Goal: Task Accomplishment & Management: Use online tool/utility

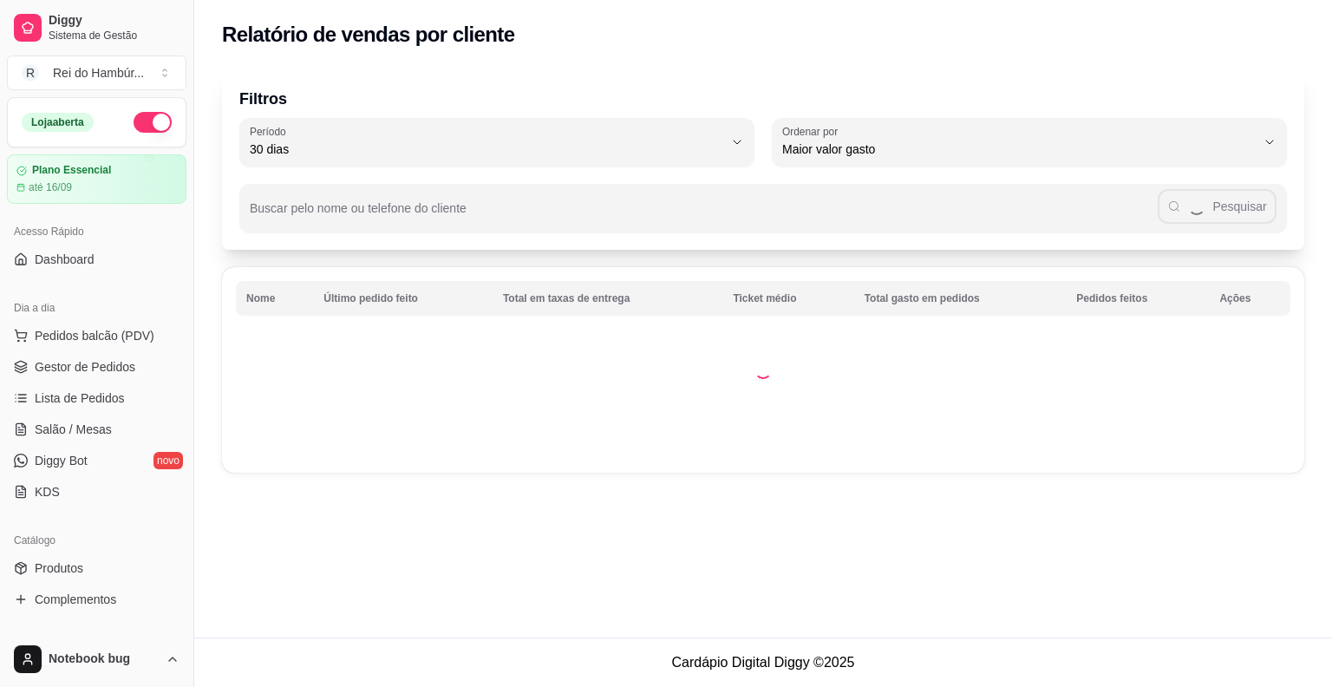
select select "30"
select select "HIGHEST_TOTAL_SPENT_WITH_ORDERS"
click at [120, 364] on span "Gestor de Pedidos" at bounding box center [85, 366] width 101 height 17
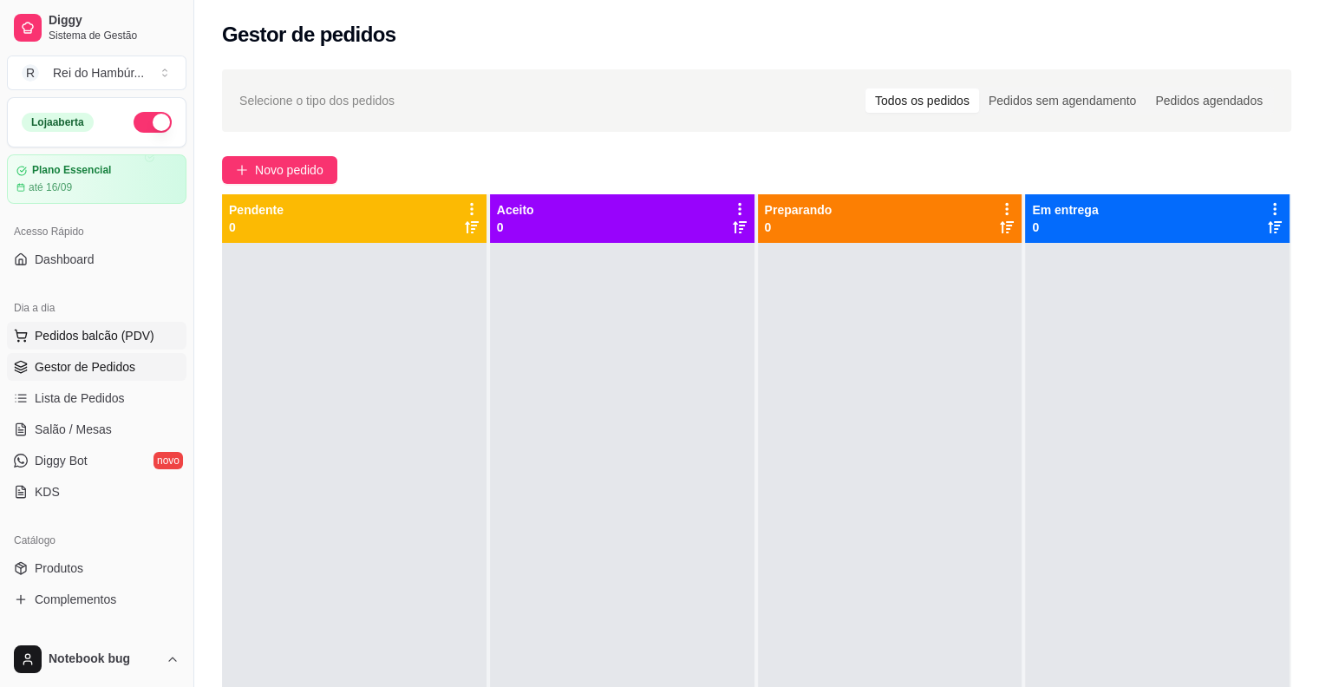
click at [55, 339] on span "Pedidos balcão (PDV)" at bounding box center [95, 335] width 120 height 17
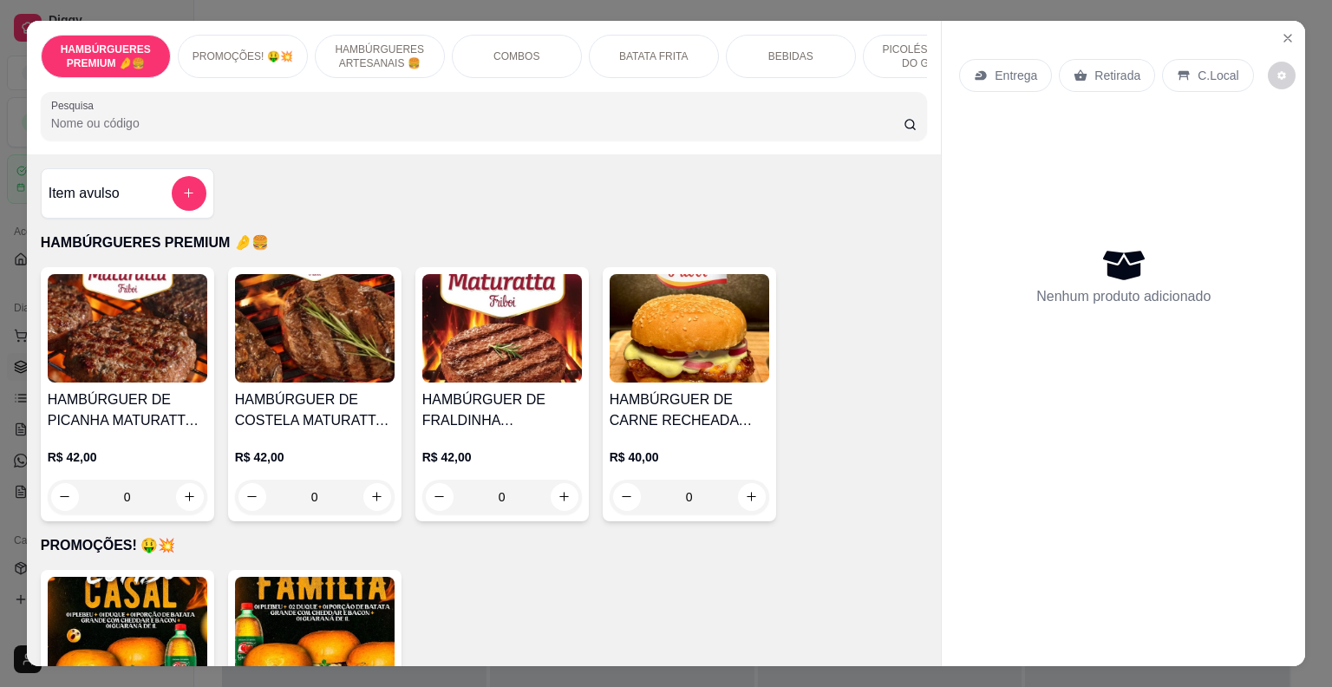
click at [395, 63] on div "HAMBÚRGUERES ARTESANAIS 🍔" at bounding box center [380, 56] width 130 height 43
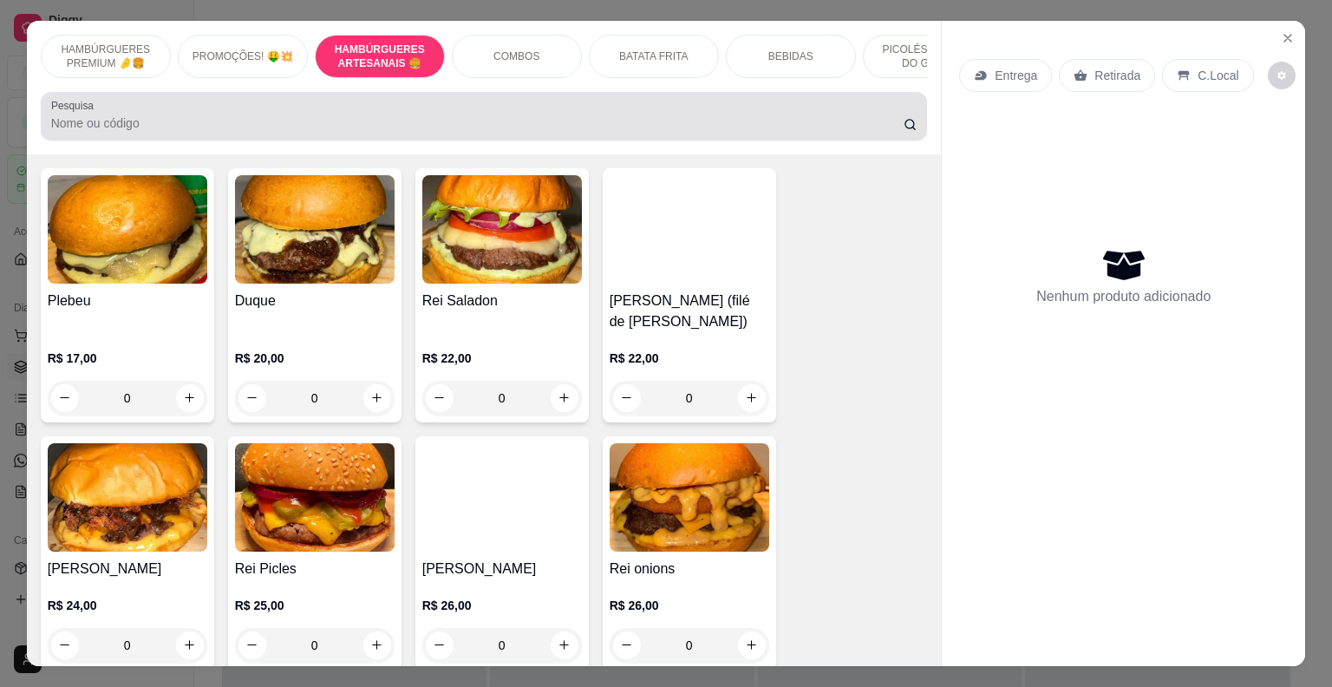
scroll to position [42, 0]
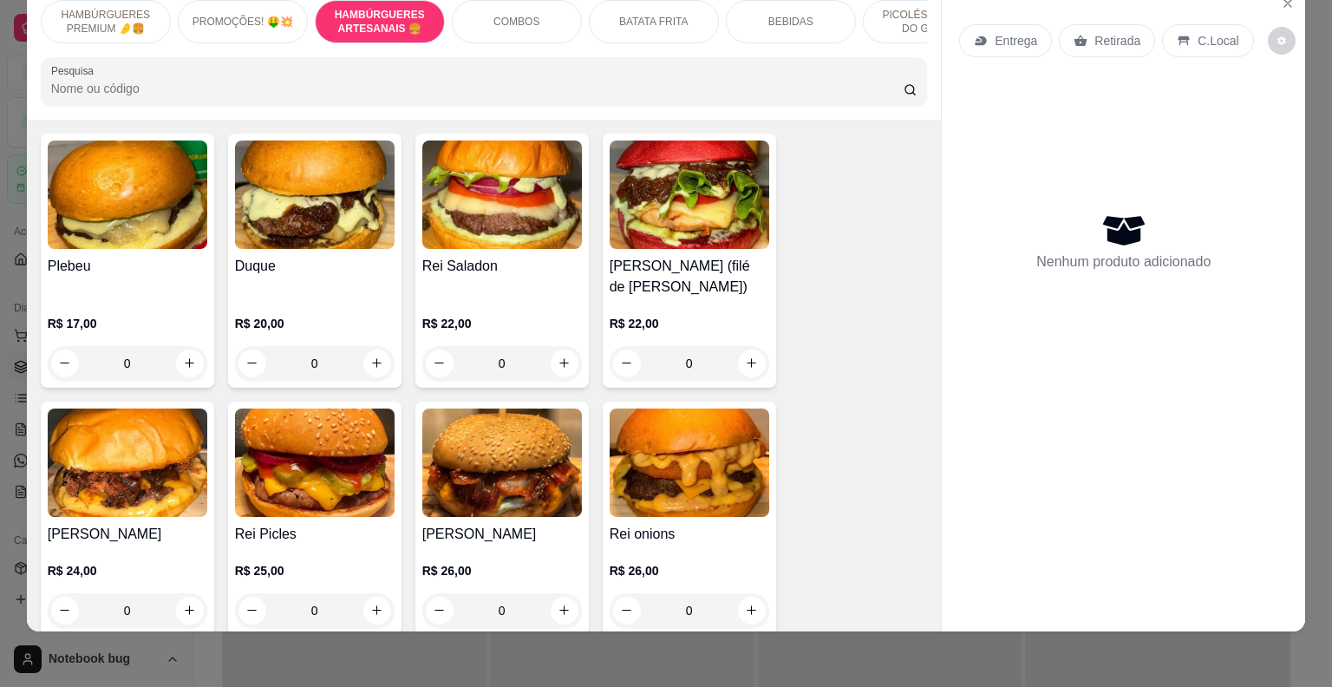
click at [496, 0] on div "COMBOS" at bounding box center [517, 21] width 130 height 43
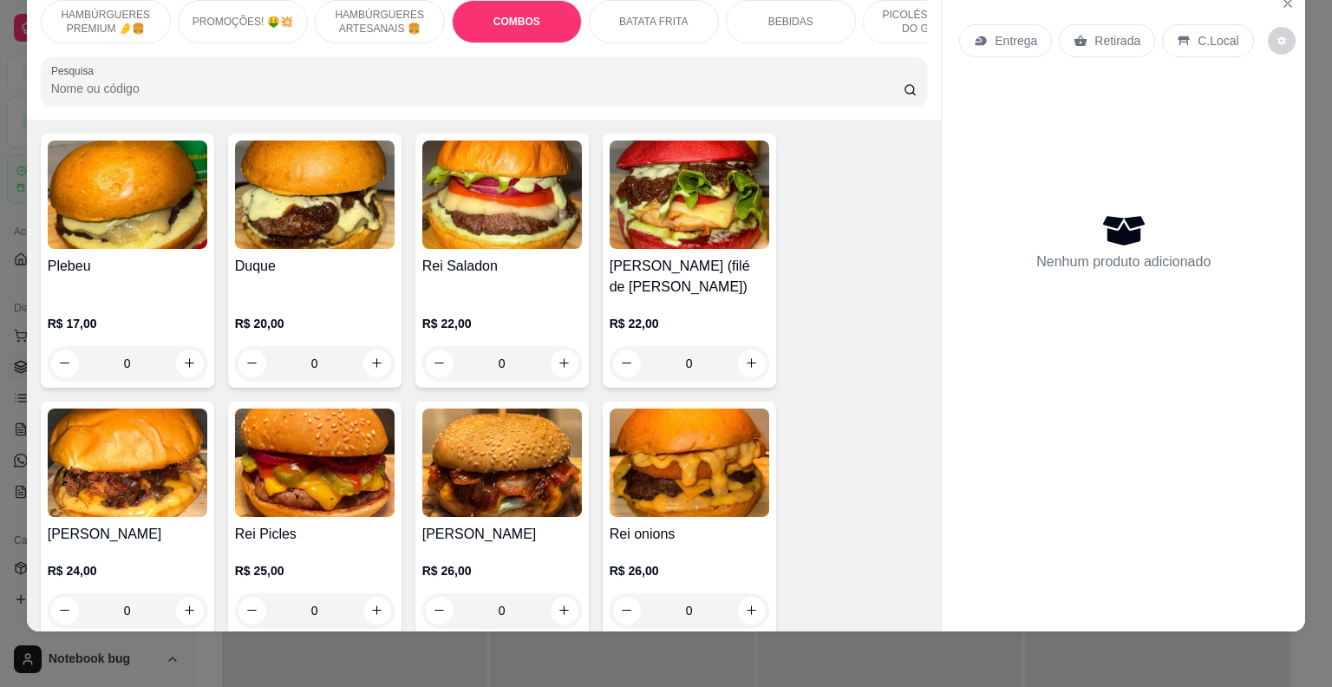
scroll to position [1493, 0]
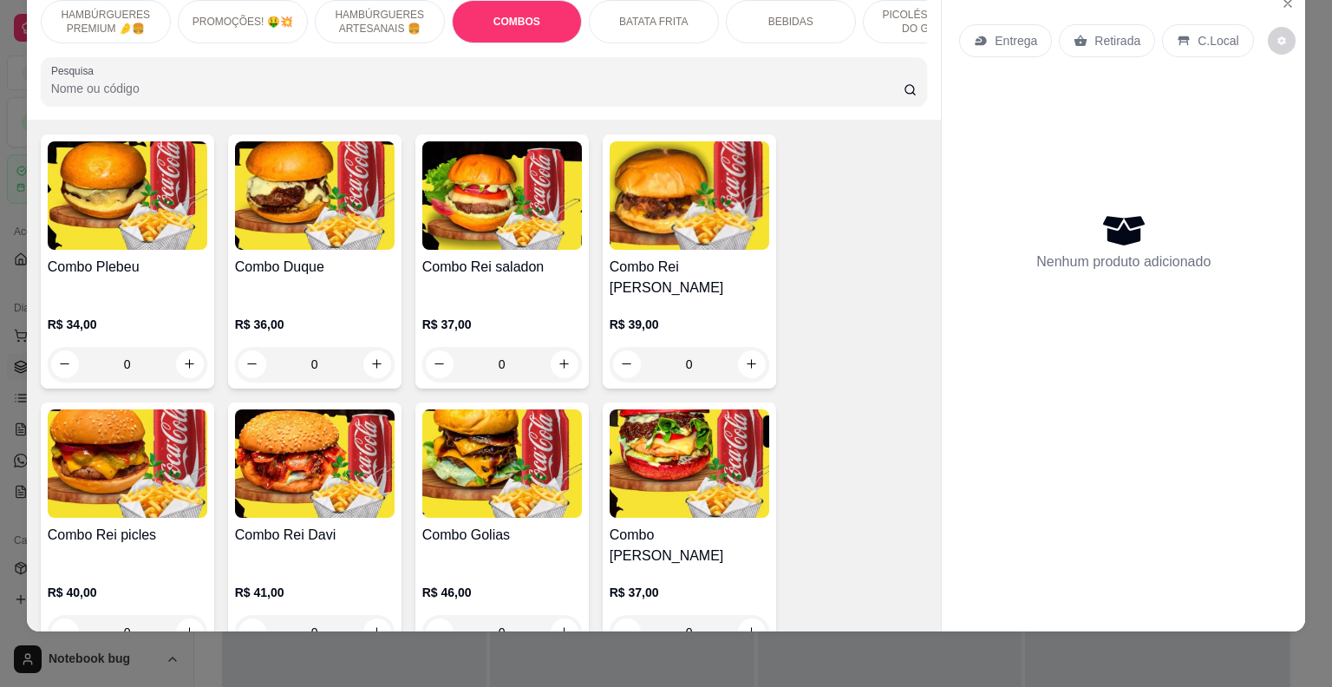
click at [513, 309] on div "R$ 37,00 0" at bounding box center [502, 339] width 160 height 83
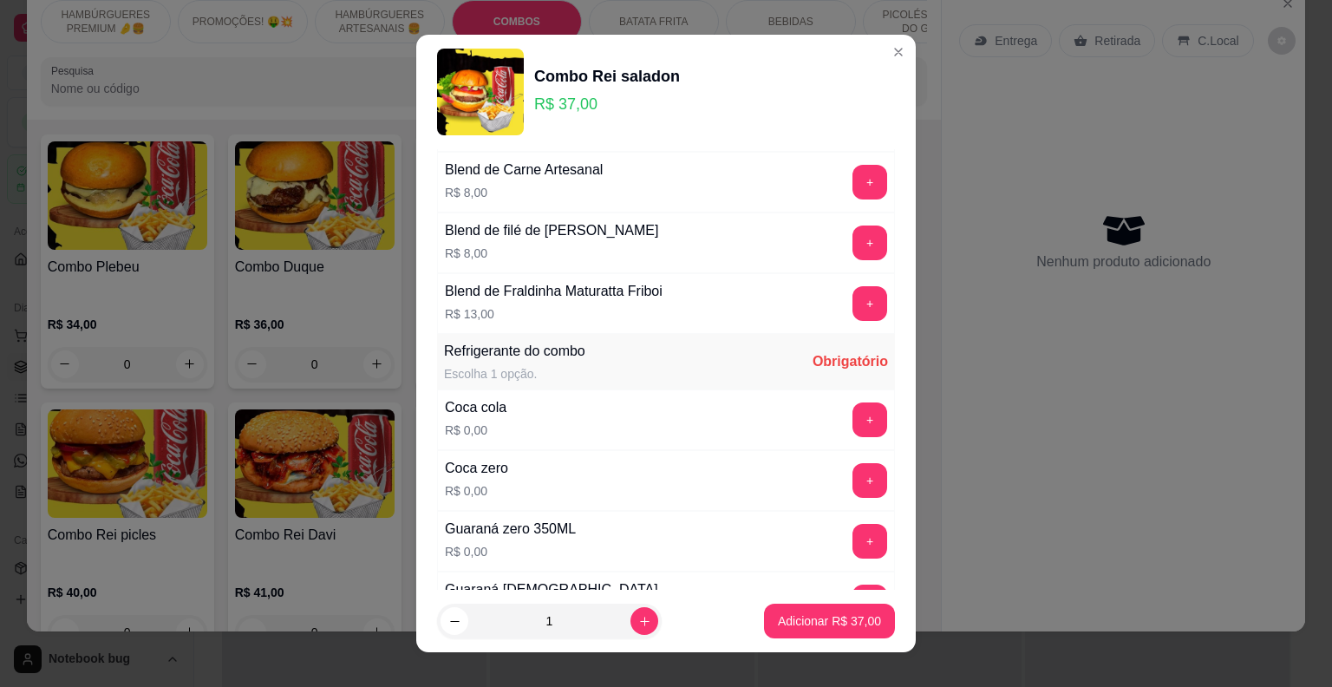
scroll to position [1214, 0]
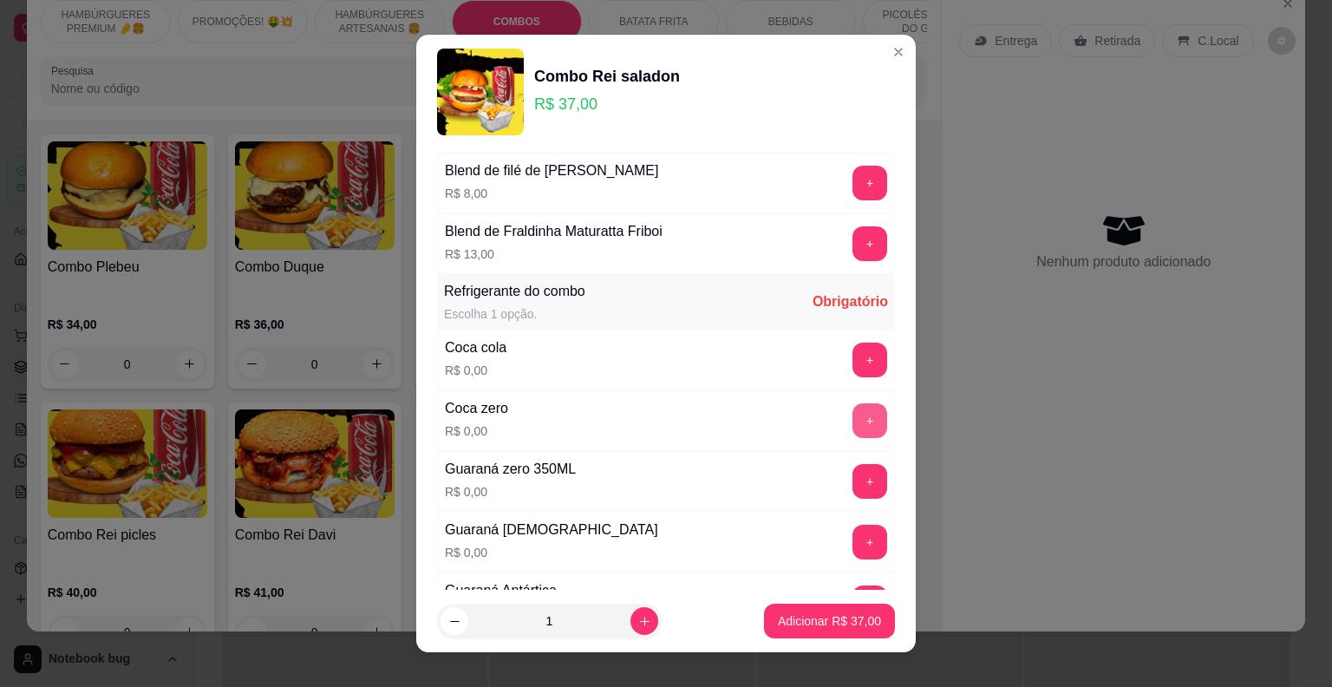
click at [852, 419] on button "+" at bounding box center [869, 420] width 35 height 35
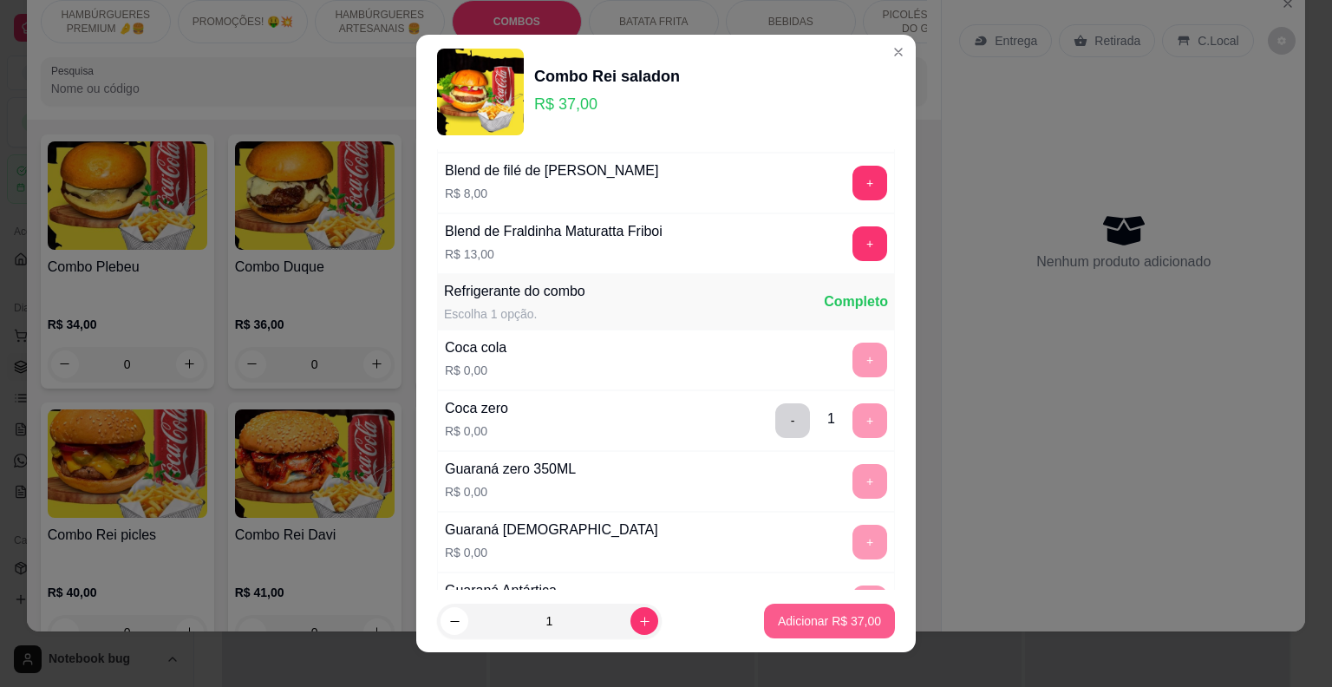
click at [806, 630] on button "Adicionar R$ 37,00" at bounding box center [829, 620] width 131 height 35
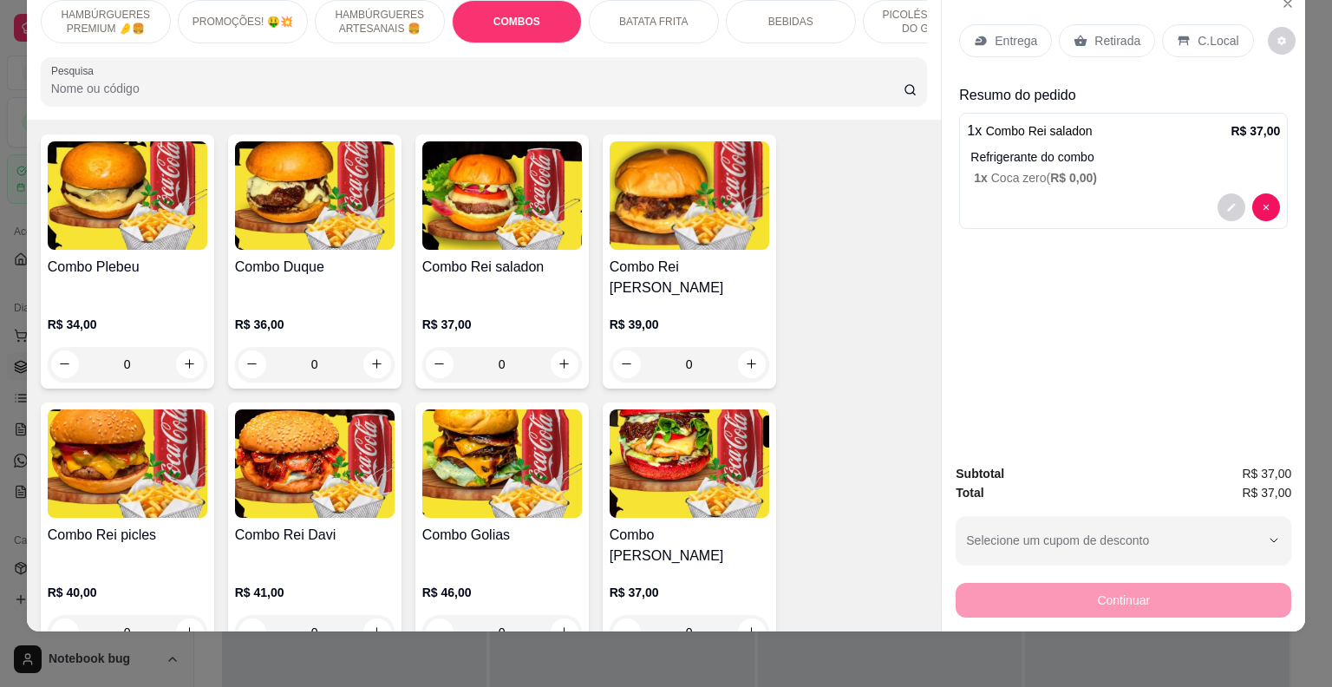
click at [995, 32] on p "Entrega" at bounding box center [1016, 40] width 42 height 17
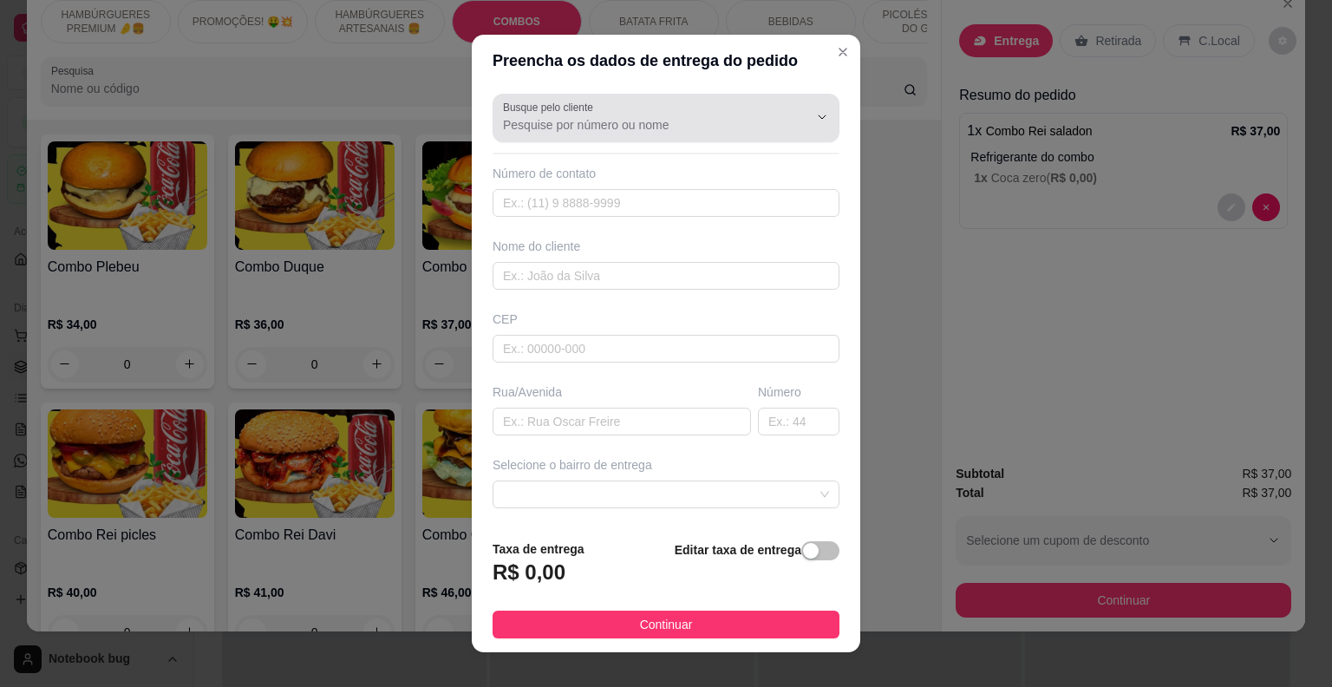
click at [719, 136] on div "Busque pelo cliente" at bounding box center [665, 118] width 347 height 49
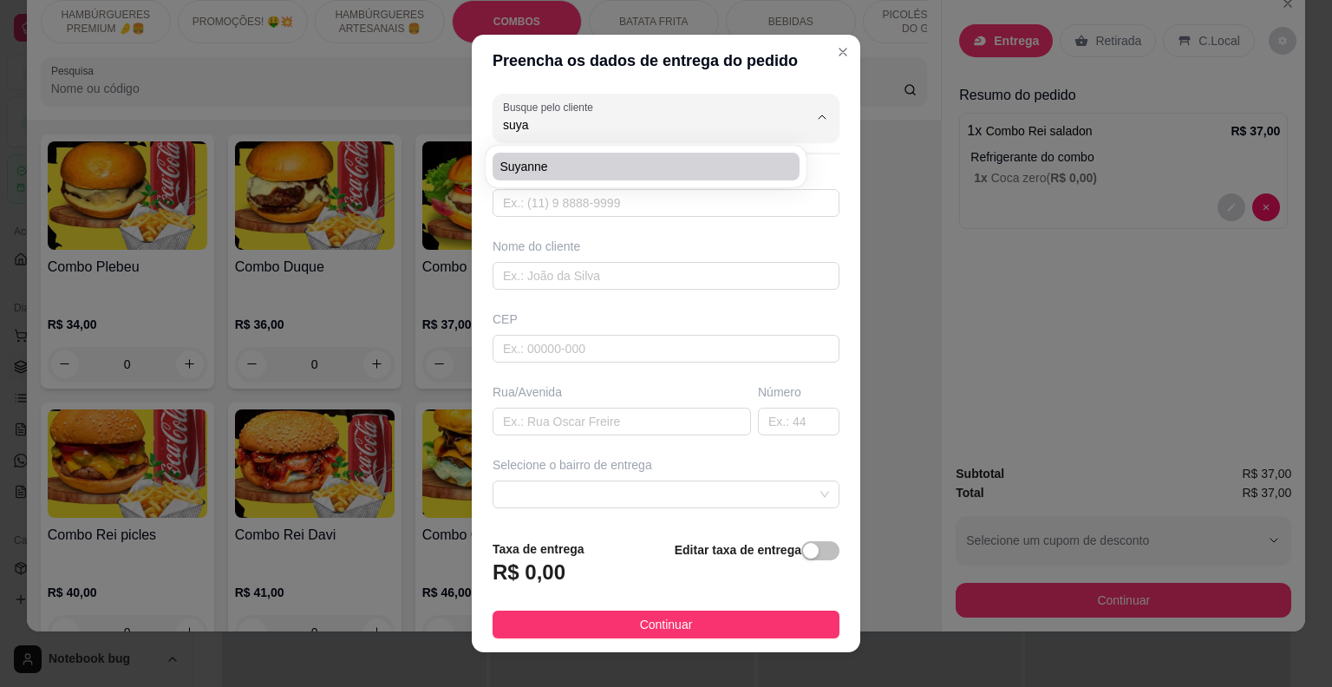
click at [683, 186] on div "suyanne" at bounding box center [646, 167] width 321 height 42
click at [679, 180] on div "suyanne" at bounding box center [646, 166] width 314 height 35
click at [679, 176] on li "suyanne" at bounding box center [645, 167] width 307 height 28
type input "suyanne"
type input "8699923115"
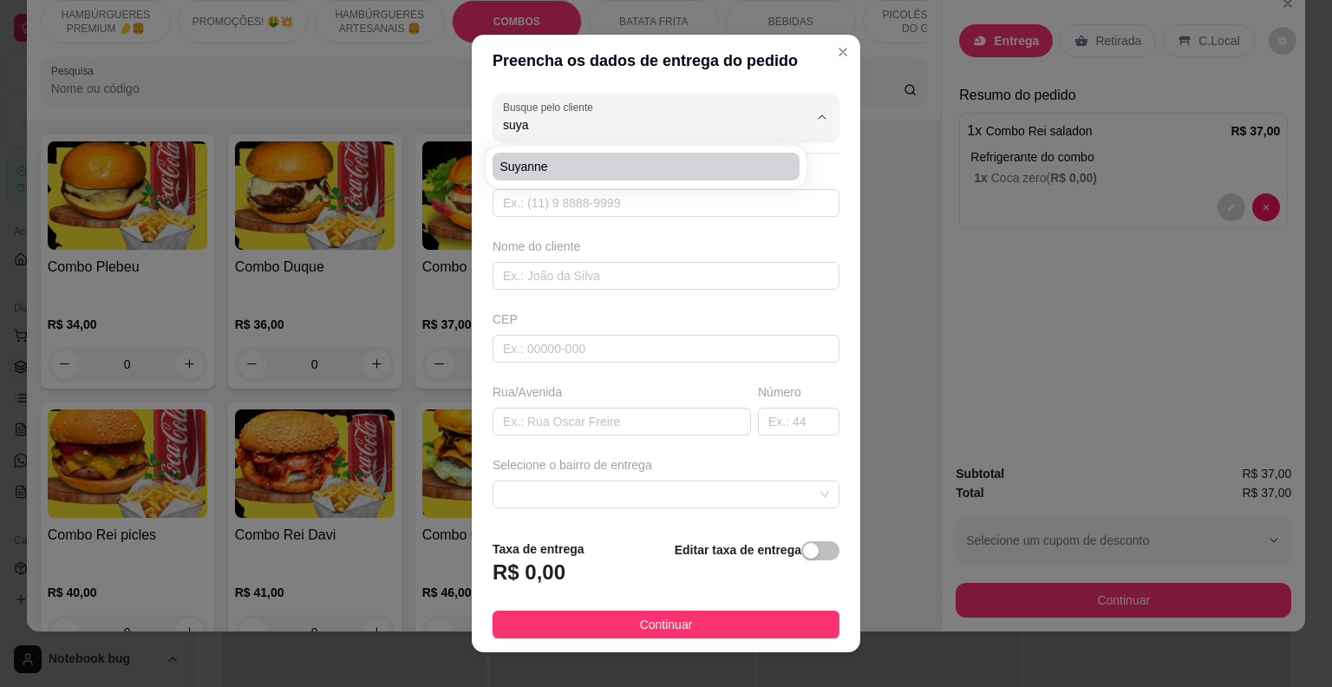
type input "suyanne"
type input "Peritoro-ma"
type input "hotel peritoro"
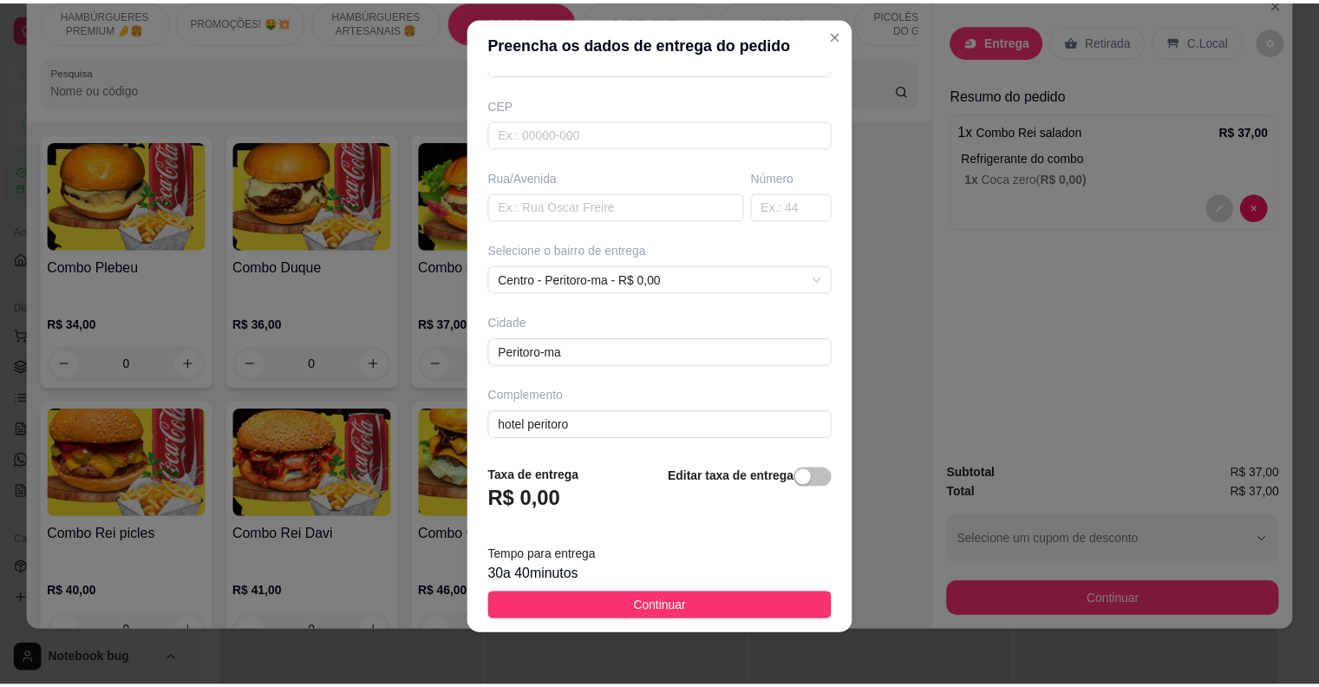
scroll to position [21, 0]
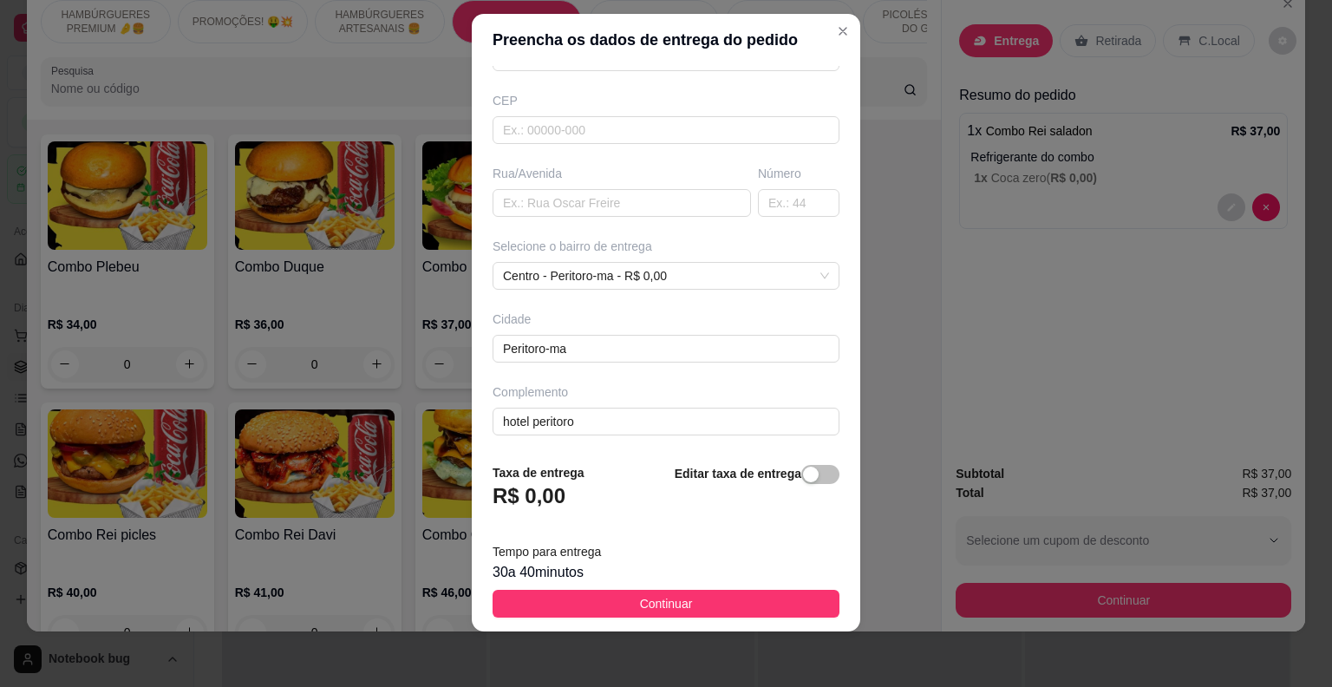
click at [667, 624] on footer "Taxa de entrega R$ 0,00 Editar taxa de entrega Tempo para entrega 30 a 40 minut…" at bounding box center [666, 540] width 388 height 182
click at [666, 601] on span "Continuar" at bounding box center [666, 603] width 53 height 19
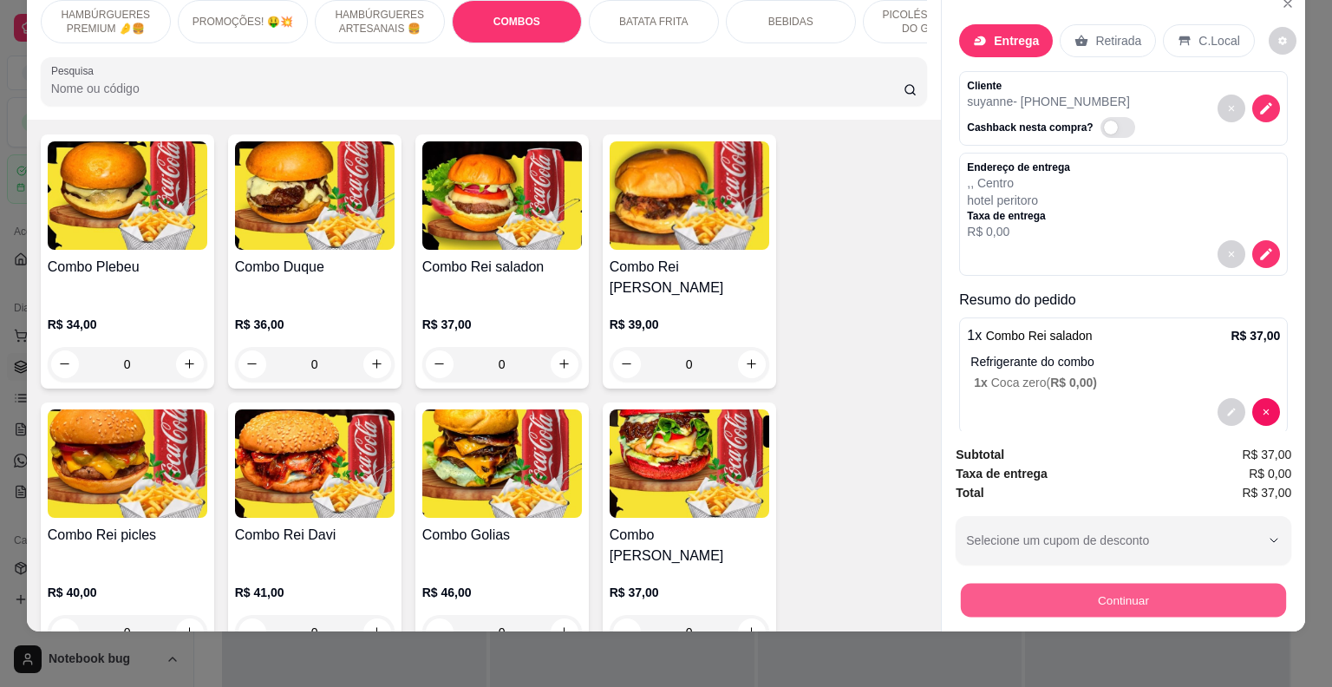
click at [1021, 592] on button "Continuar" at bounding box center [1123, 601] width 325 height 34
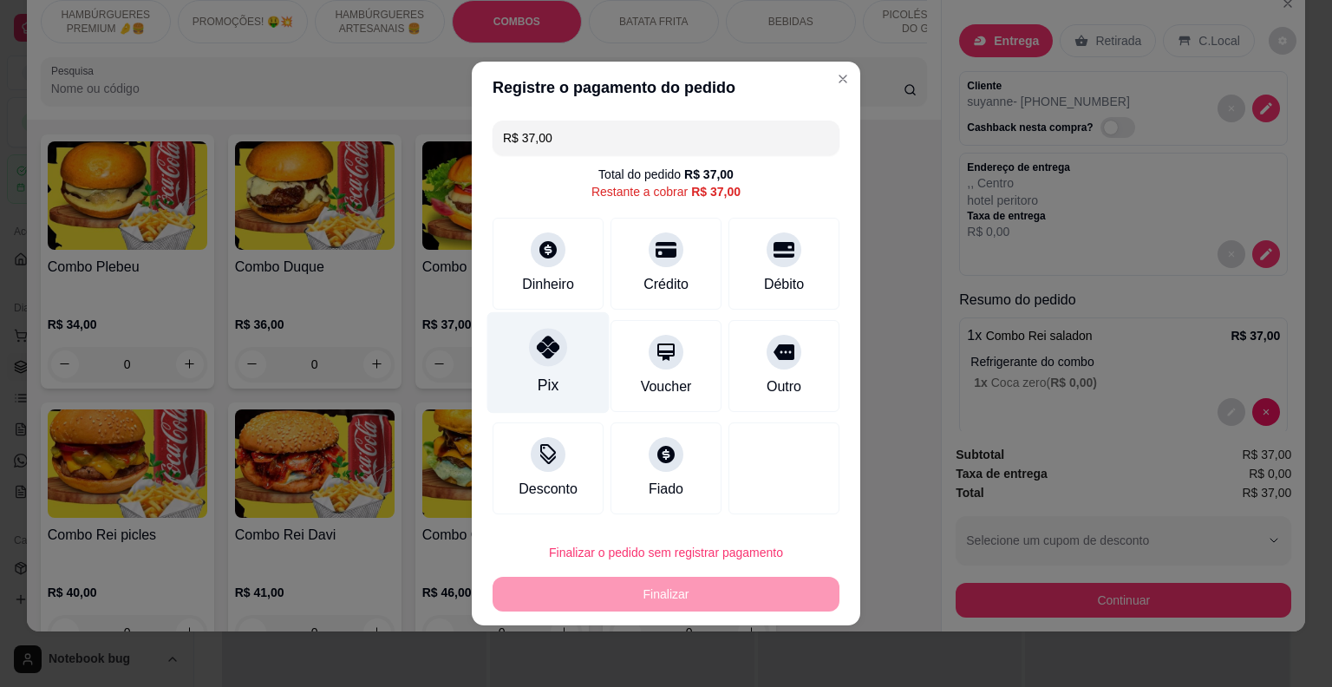
click at [553, 364] on div at bounding box center [548, 347] width 38 height 38
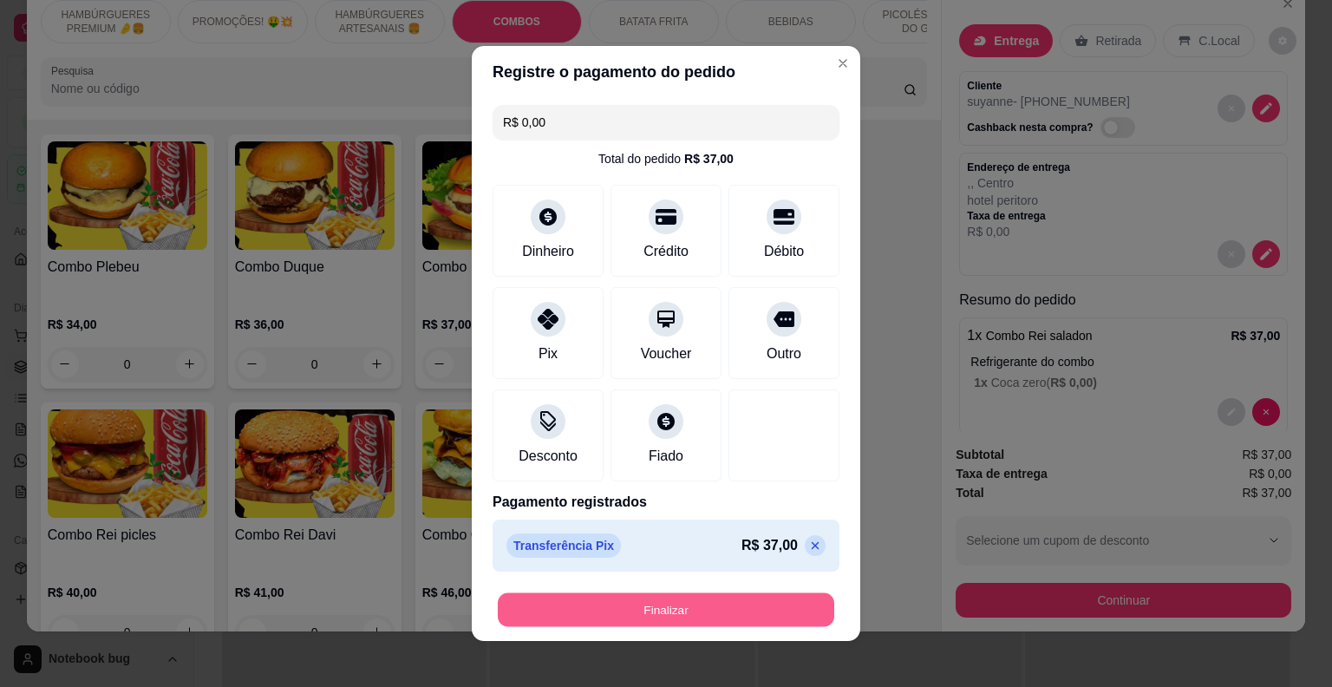
click at [704, 603] on button "Finalizar" at bounding box center [666, 610] width 336 height 34
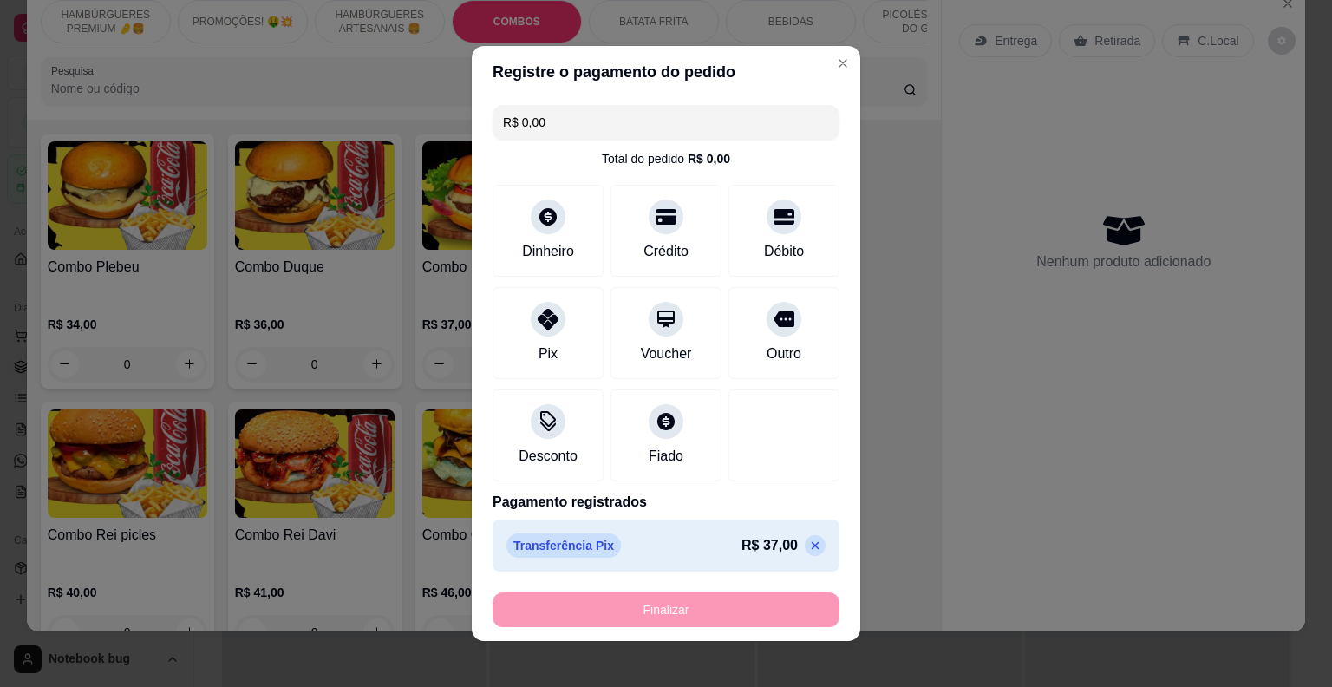
type input "-R$ 37,00"
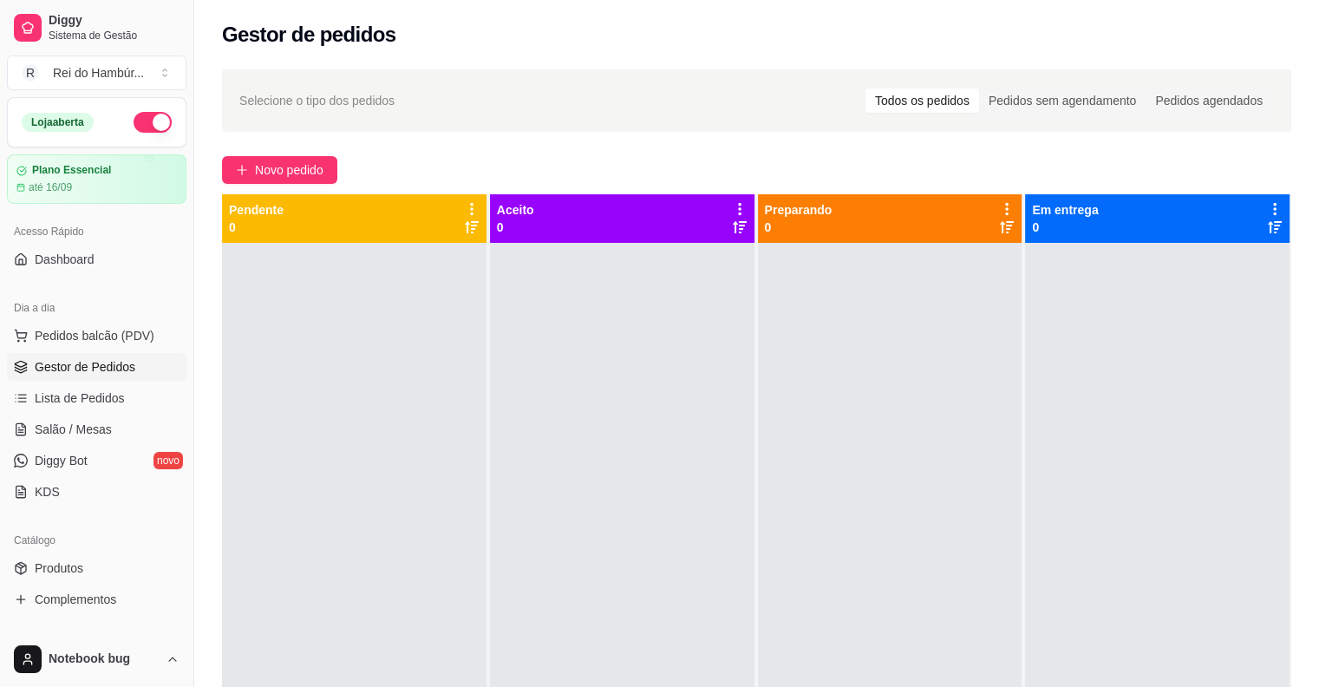
click at [722, 621] on div at bounding box center [622, 586] width 264 height 687
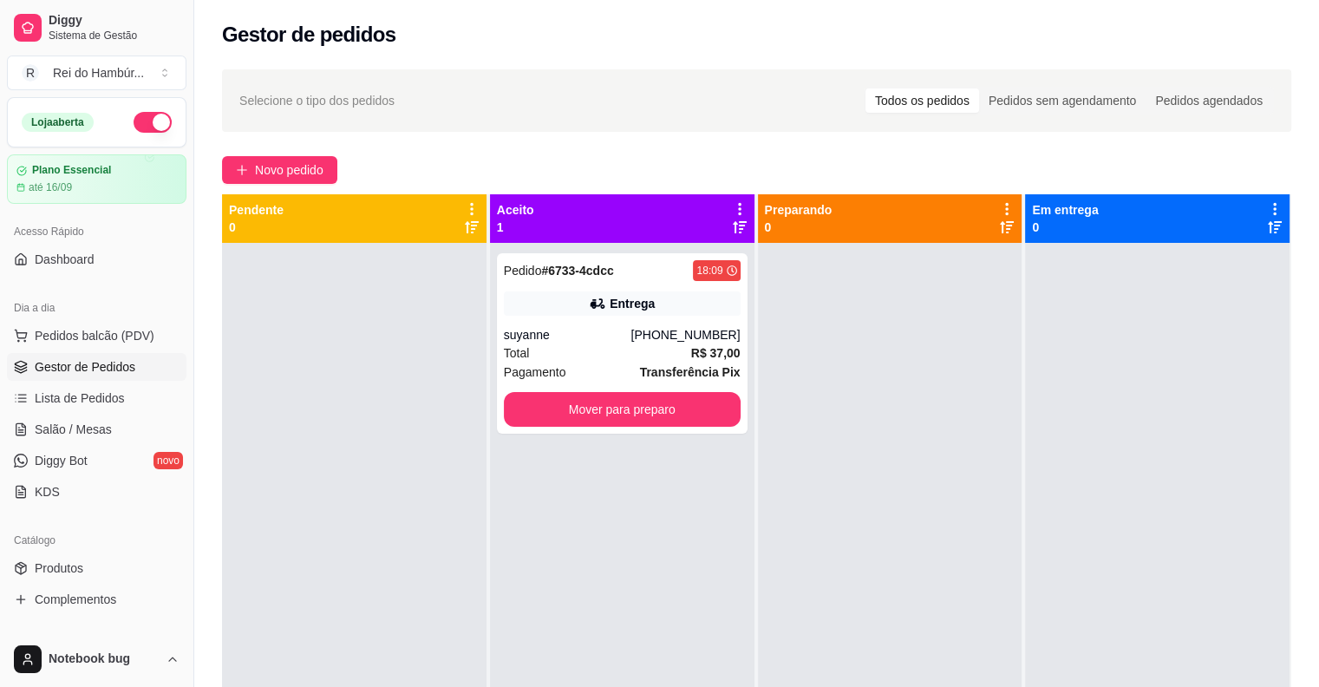
drag, startPoint x: 722, startPoint y: 621, endPoint x: 727, endPoint y: 603, distance: 18.1
click at [727, 603] on div "Pedido # 6733-4cdcc 18:09 Entrega suyanne [PHONE_NUMBER] Total R$ 37,00 Pagamen…" at bounding box center [622, 586] width 264 height 687
click at [739, 603] on div "Pedido # 6733-4cdcc 18:09 Entrega suyanne [PHONE_NUMBER] Total R$ 37,00 Pagamen…" at bounding box center [622, 586] width 264 height 687
click at [763, 586] on div at bounding box center [890, 586] width 264 height 687
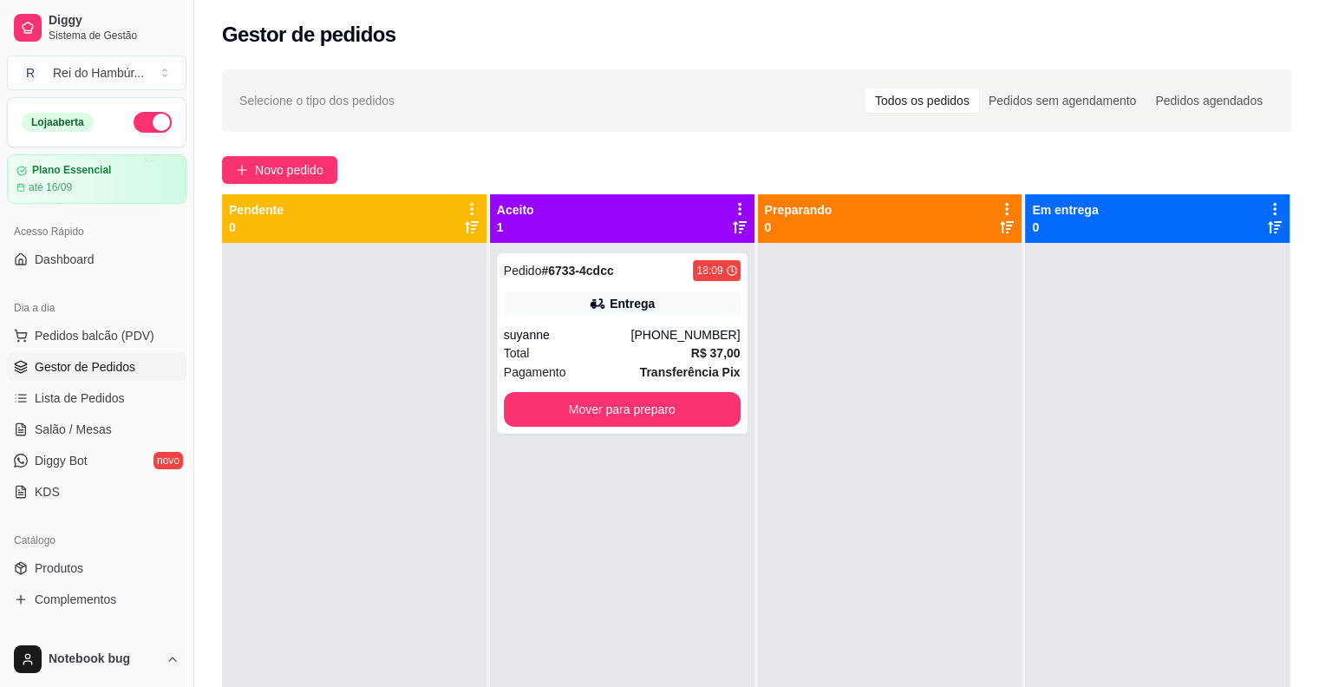
click at [763, 586] on div at bounding box center [890, 586] width 264 height 687
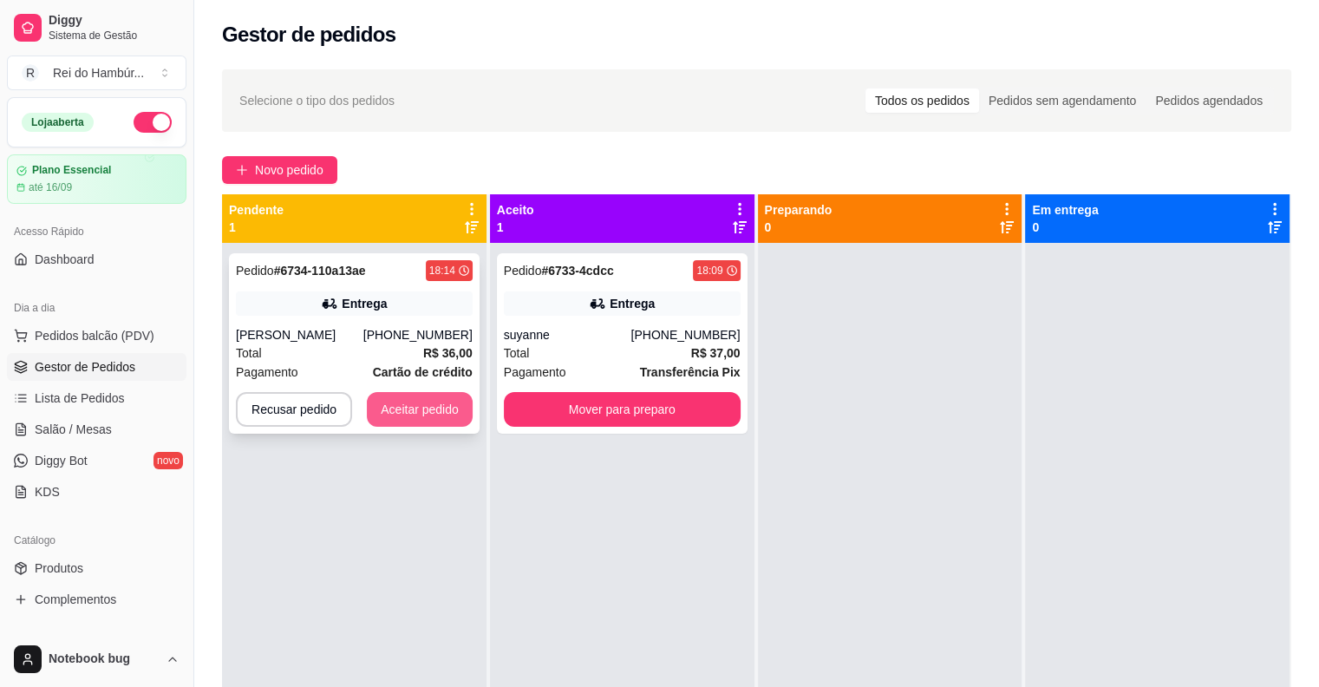
click at [423, 427] on button "Aceitar pedido" at bounding box center [420, 409] width 106 height 35
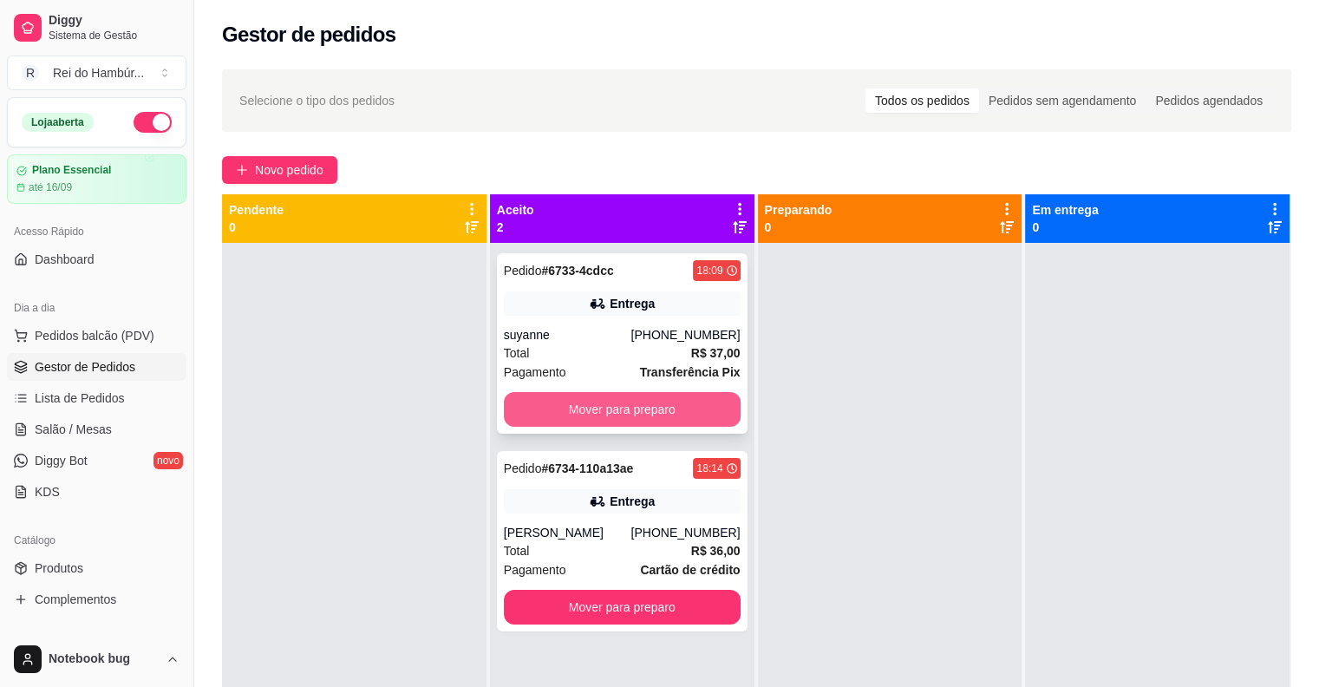
click at [662, 419] on button "Mover para preparo" at bounding box center [622, 409] width 237 height 35
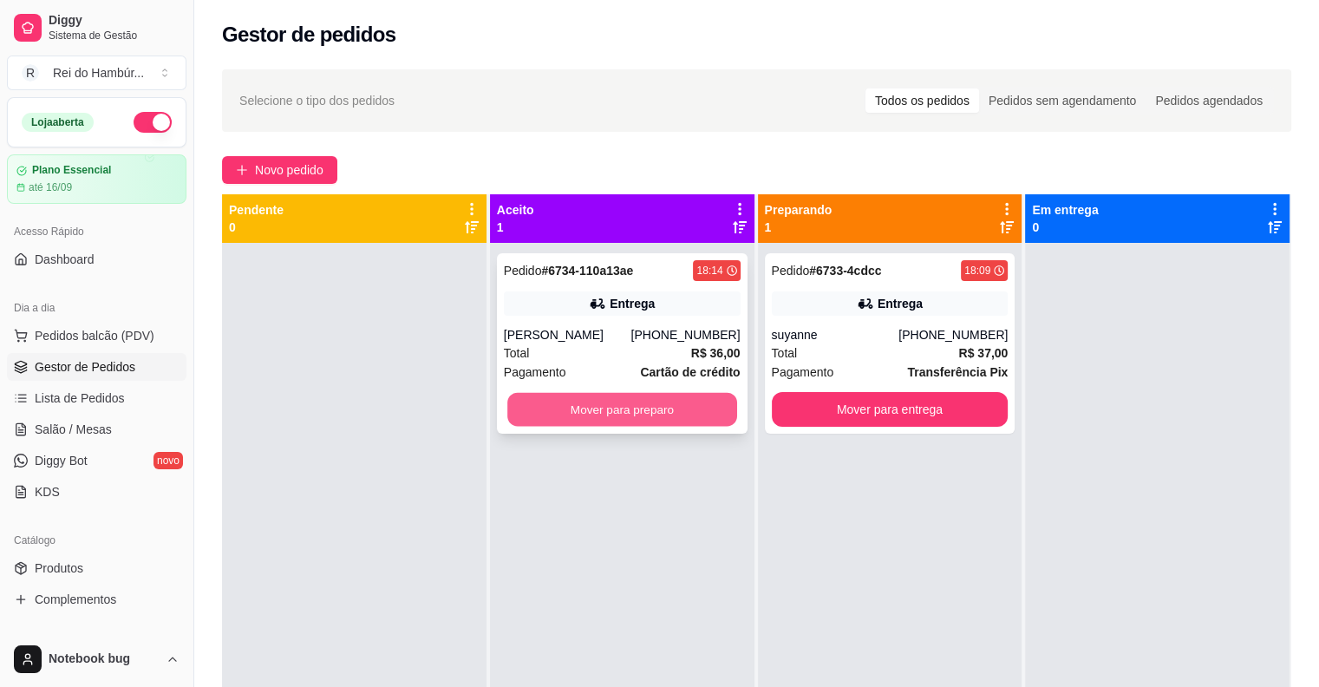
click at [662, 427] on button "Mover para preparo" at bounding box center [622, 410] width 230 height 34
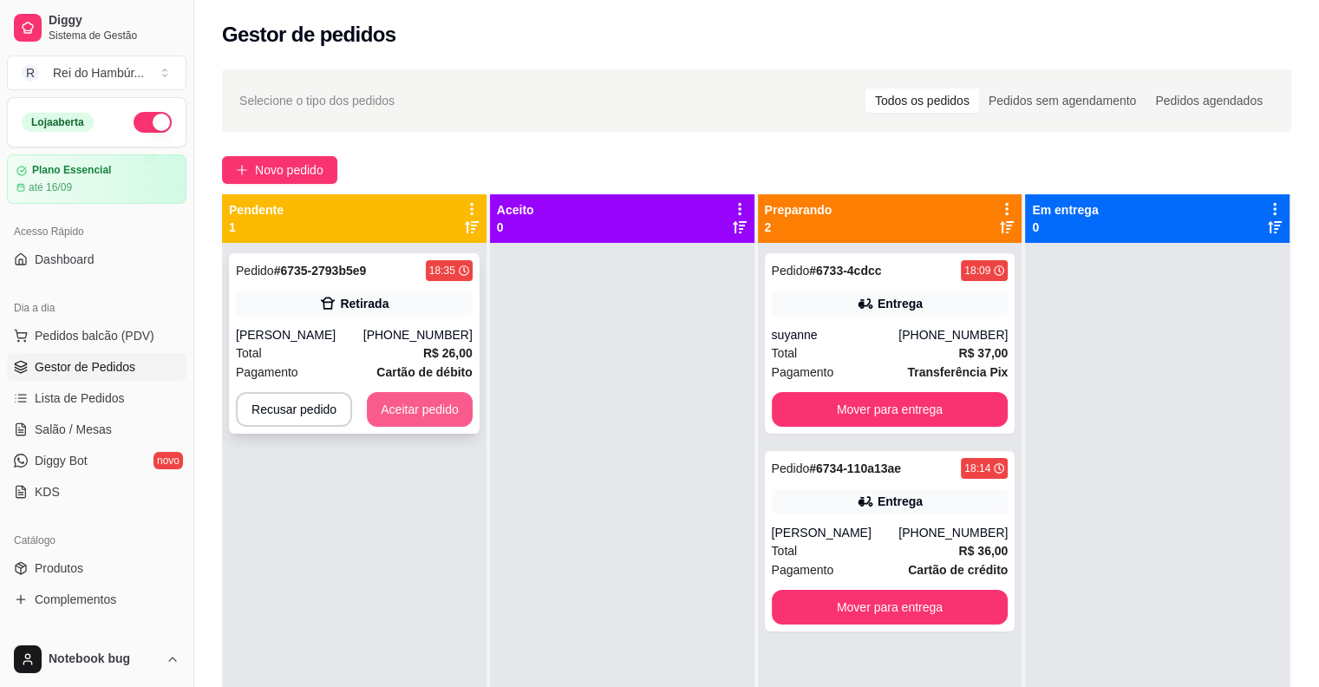
click at [414, 411] on button "Aceitar pedido" at bounding box center [420, 409] width 106 height 35
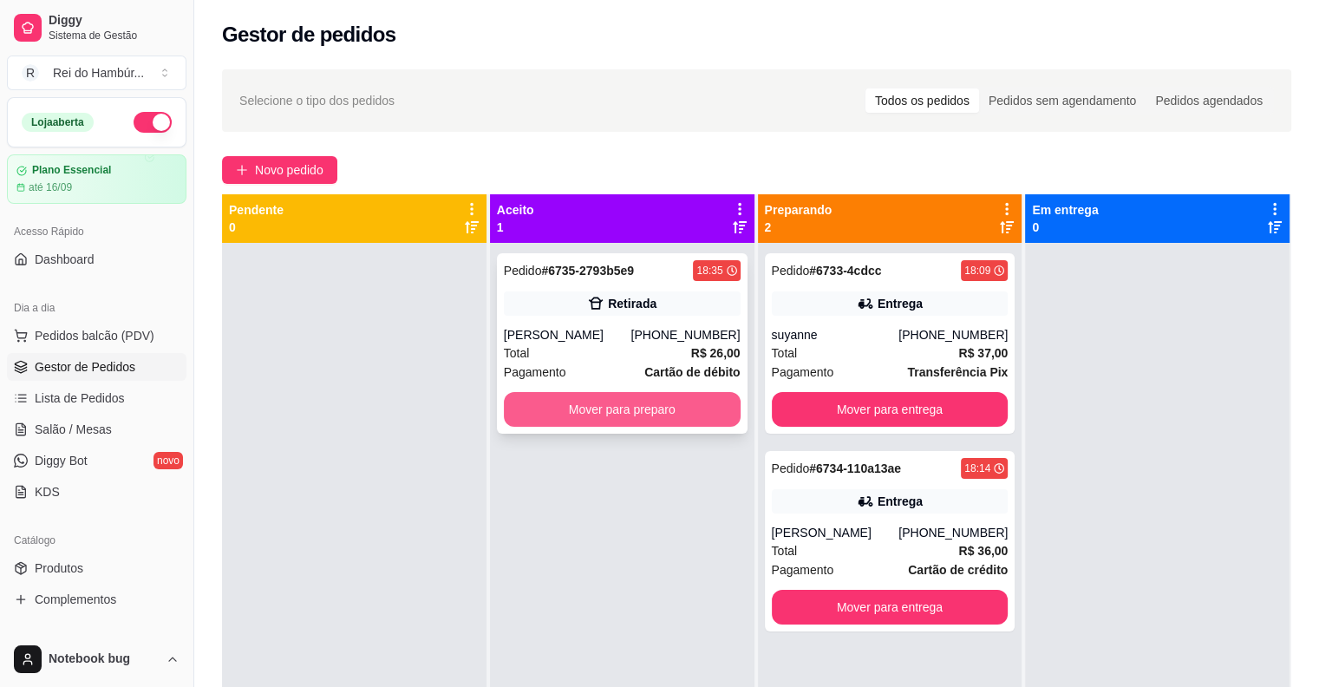
click at [544, 410] on button "Mover para preparo" at bounding box center [622, 409] width 237 height 35
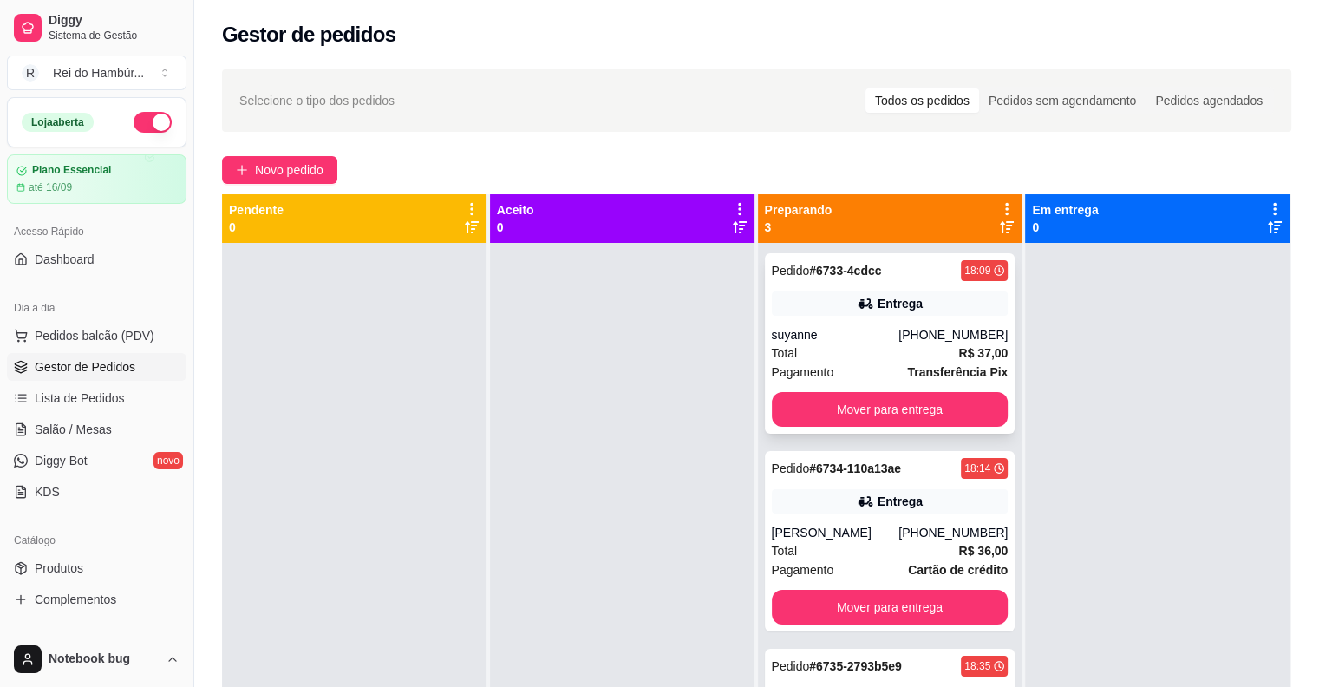
click at [847, 345] on div "Total R$ 37,00" at bounding box center [890, 352] width 237 height 19
click at [940, 393] on button "Mover para entrega" at bounding box center [890, 409] width 237 height 35
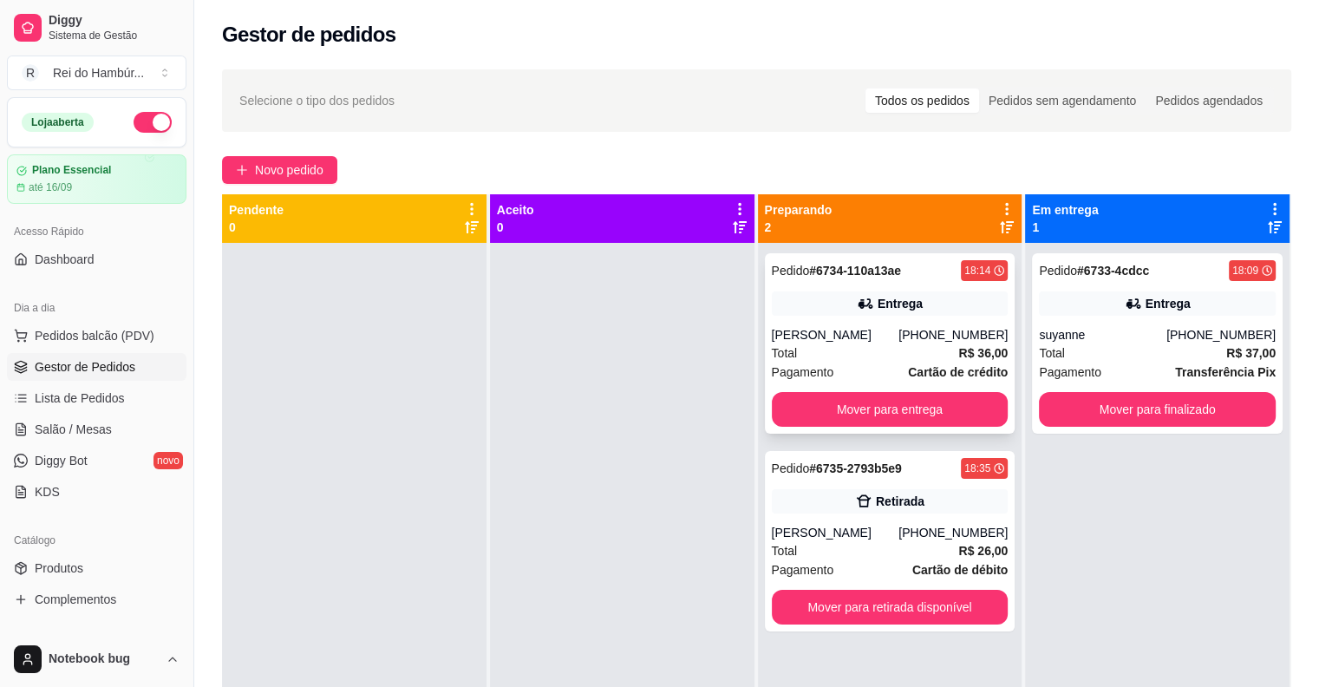
click at [940, 399] on div "Pedido # 6734-110a13ae 18:14 Entrega [PERSON_NAME] [PHONE_NUMBER] Total R$ 36,0…" at bounding box center [890, 343] width 251 height 180
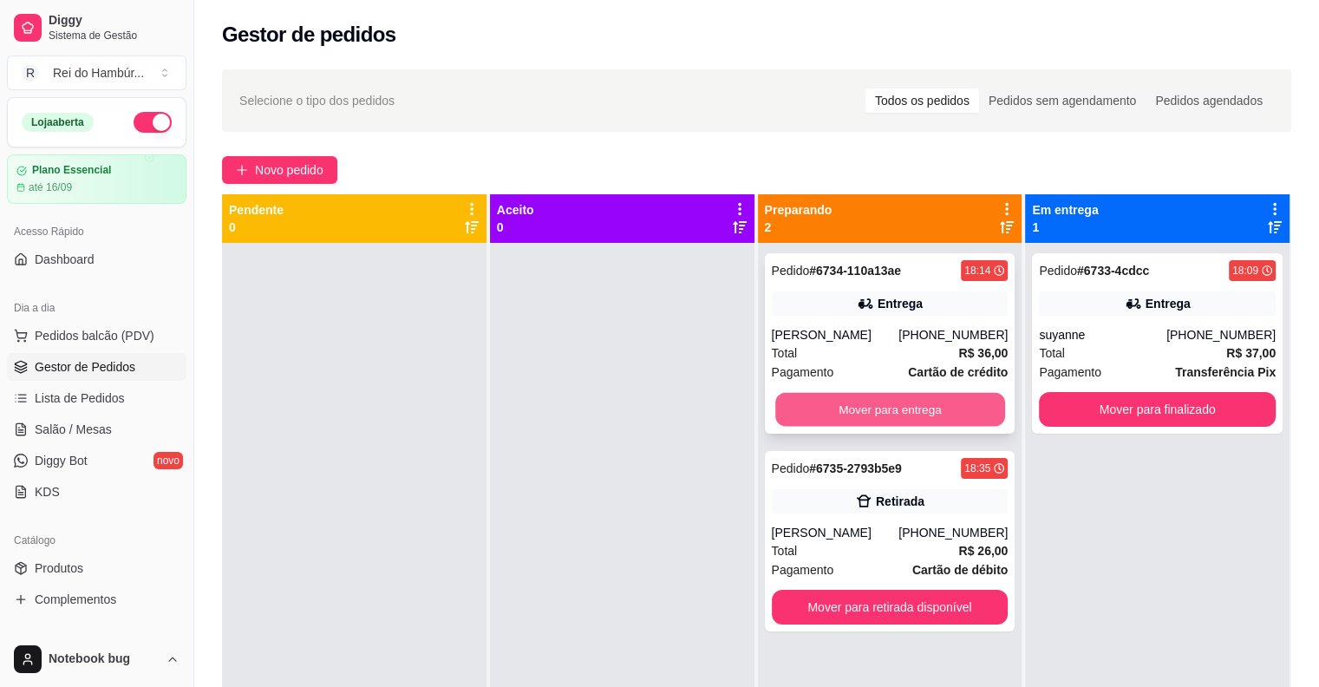
click at [891, 427] on button "Mover para entrega" at bounding box center [890, 410] width 230 height 34
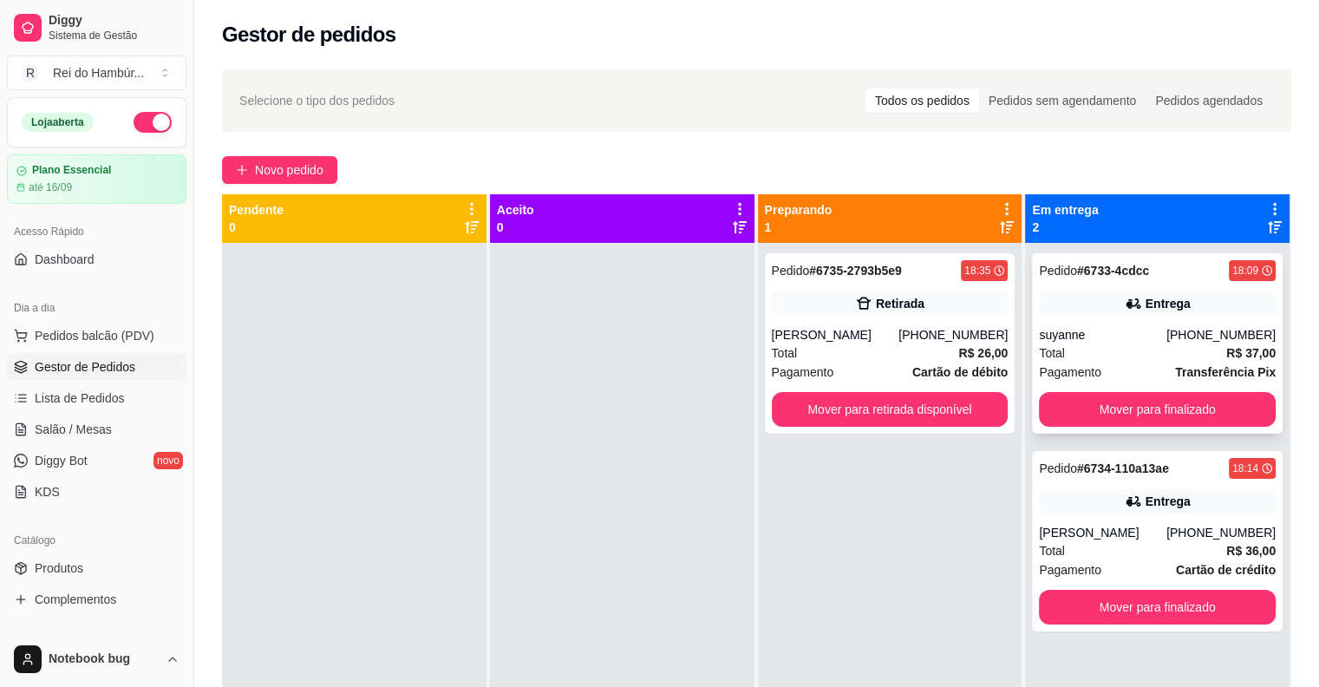
click at [1140, 350] on div "Total R$ 37,00" at bounding box center [1157, 352] width 237 height 19
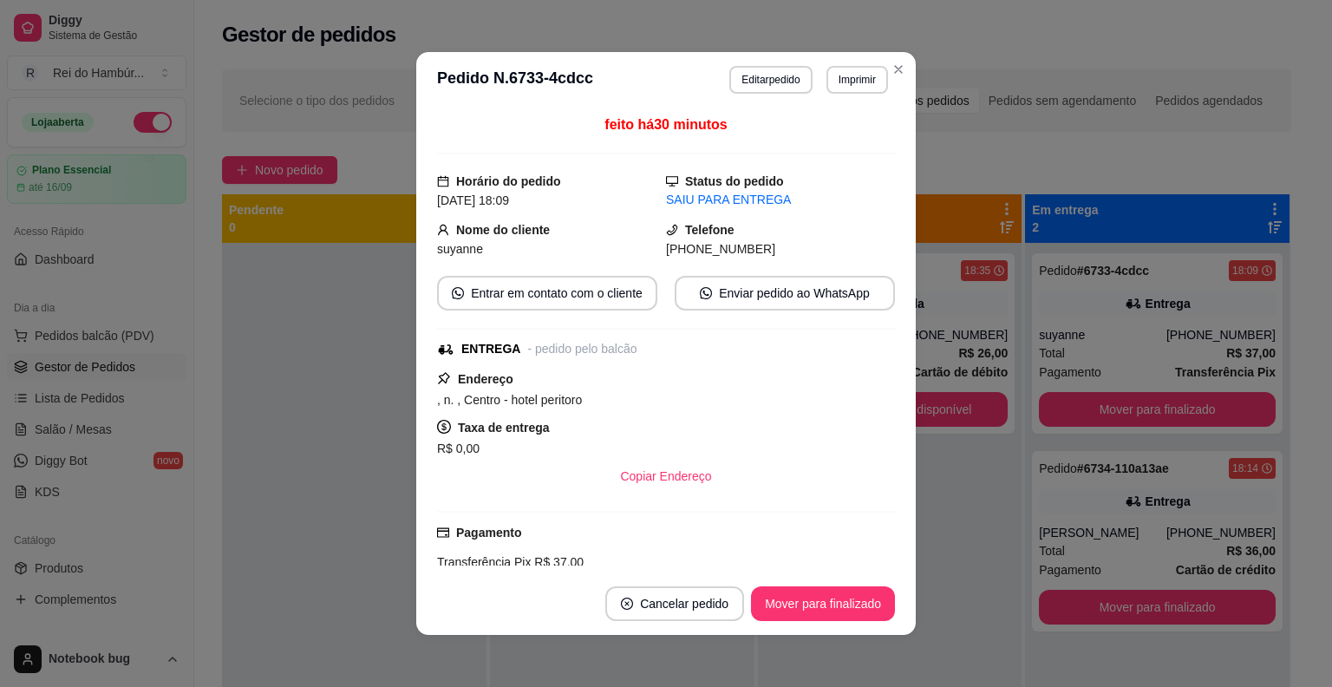
click at [856, 73] on button "Imprimir" at bounding box center [857, 80] width 62 height 28
click at [851, 173] on button "IMPRESSORA" at bounding box center [819, 174] width 121 height 27
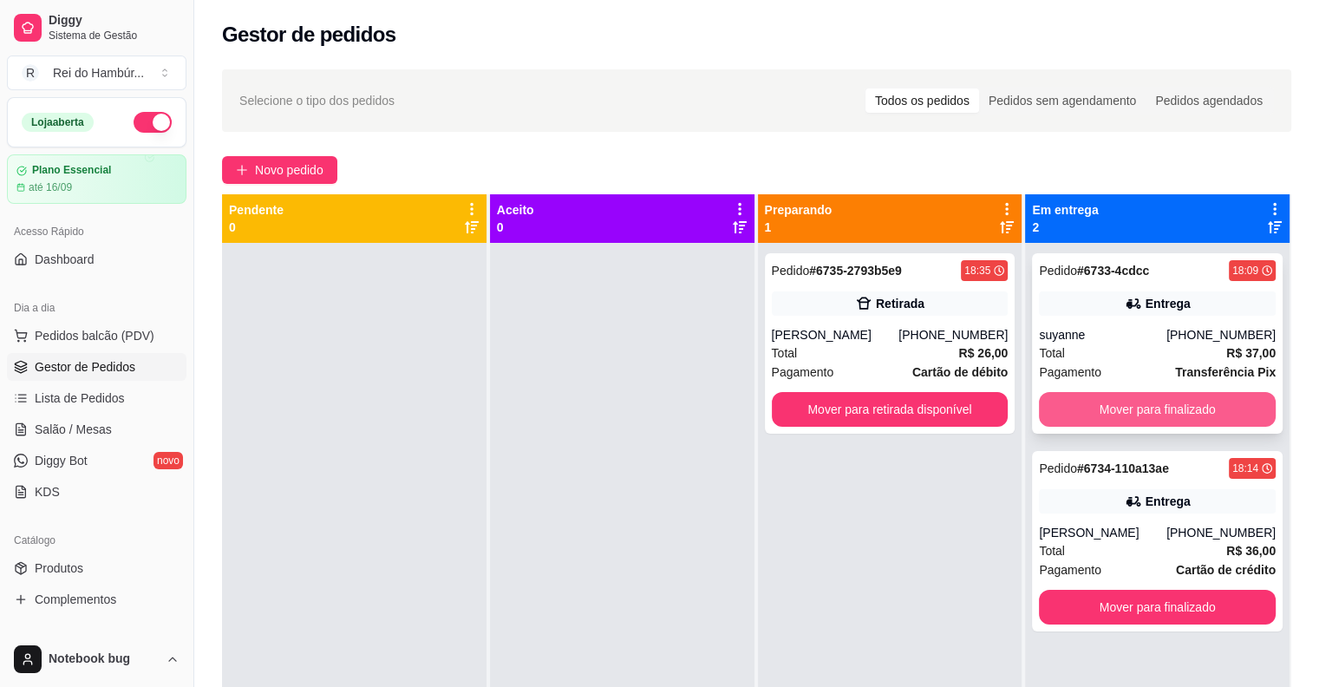
click at [1101, 400] on button "Mover para finalizado" at bounding box center [1157, 409] width 237 height 35
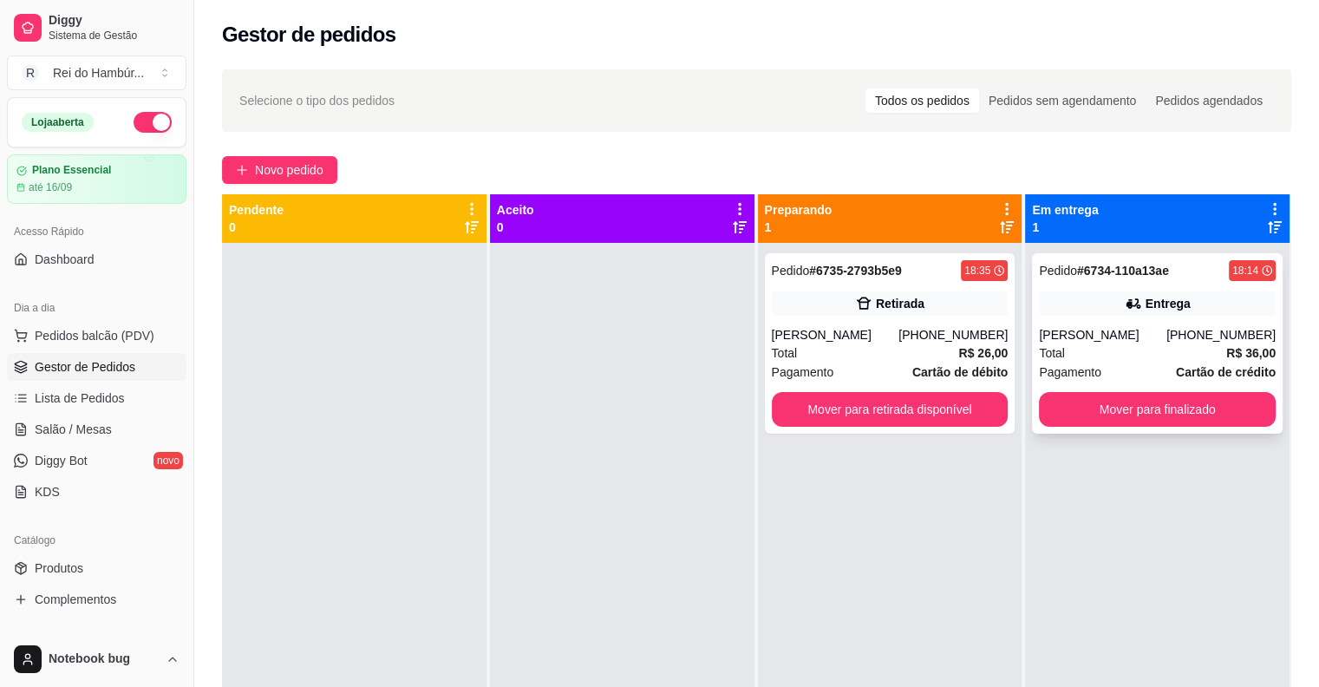
click at [1098, 343] on div "[PERSON_NAME]" at bounding box center [1102, 334] width 127 height 17
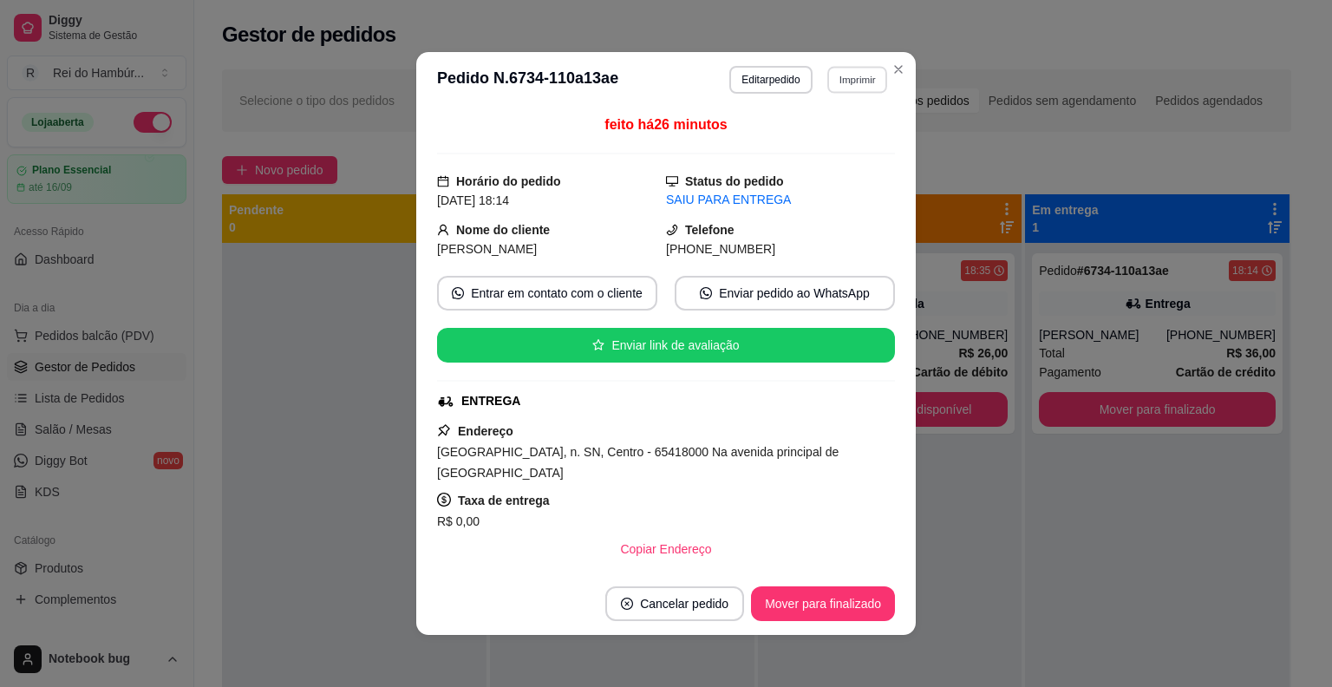
click at [864, 77] on button "Imprimir" at bounding box center [857, 79] width 60 height 27
click at [826, 179] on button "IMPRESSORA" at bounding box center [819, 174] width 121 height 27
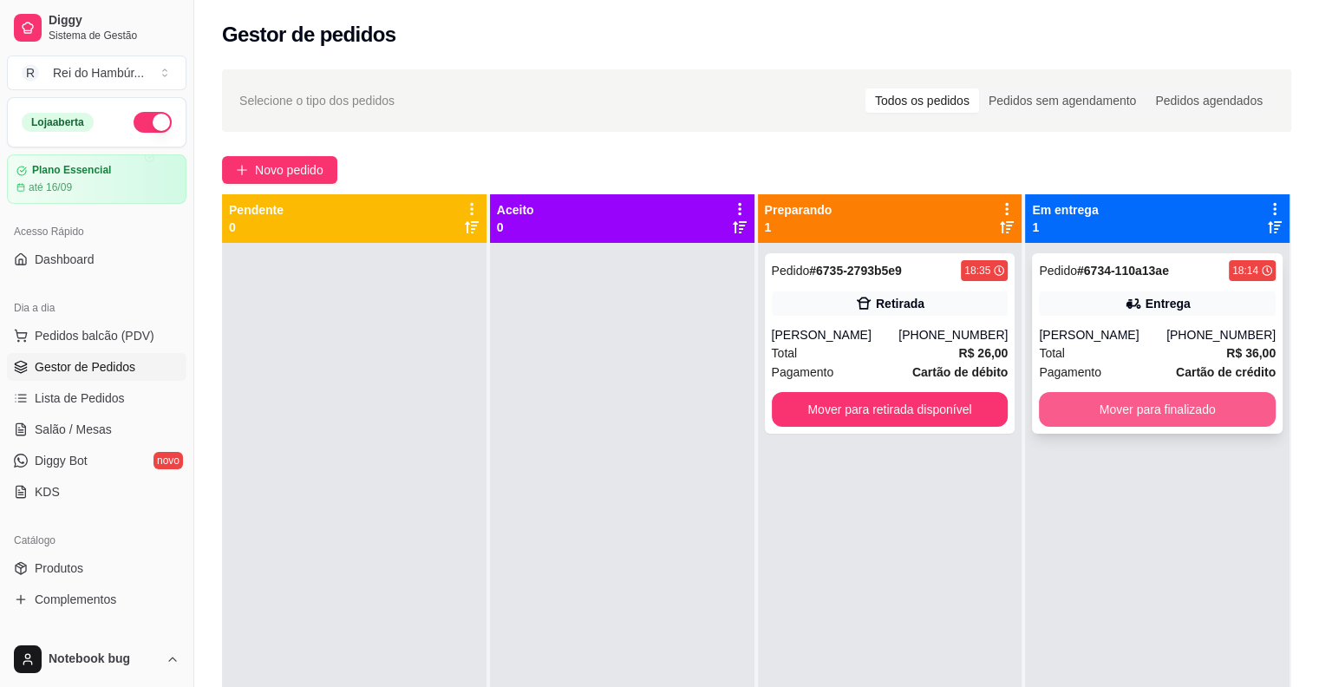
click at [1114, 427] on button "Mover para finalizado" at bounding box center [1157, 409] width 237 height 35
